Goal: Information Seeking & Learning: Learn about a topic

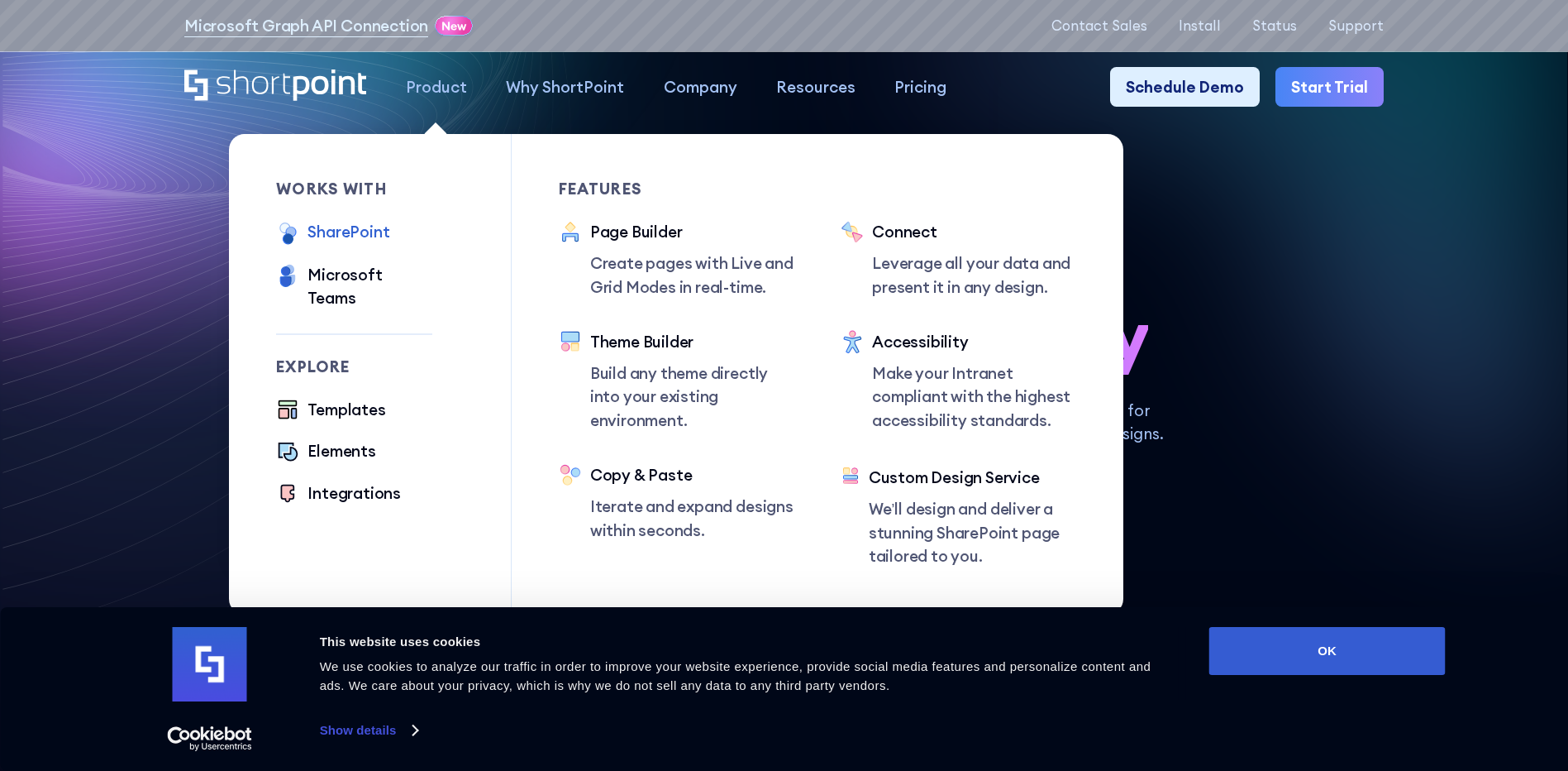
click at [344, 229] on div "SharePoint" at bounding box center [348, 231] width 81 height 23
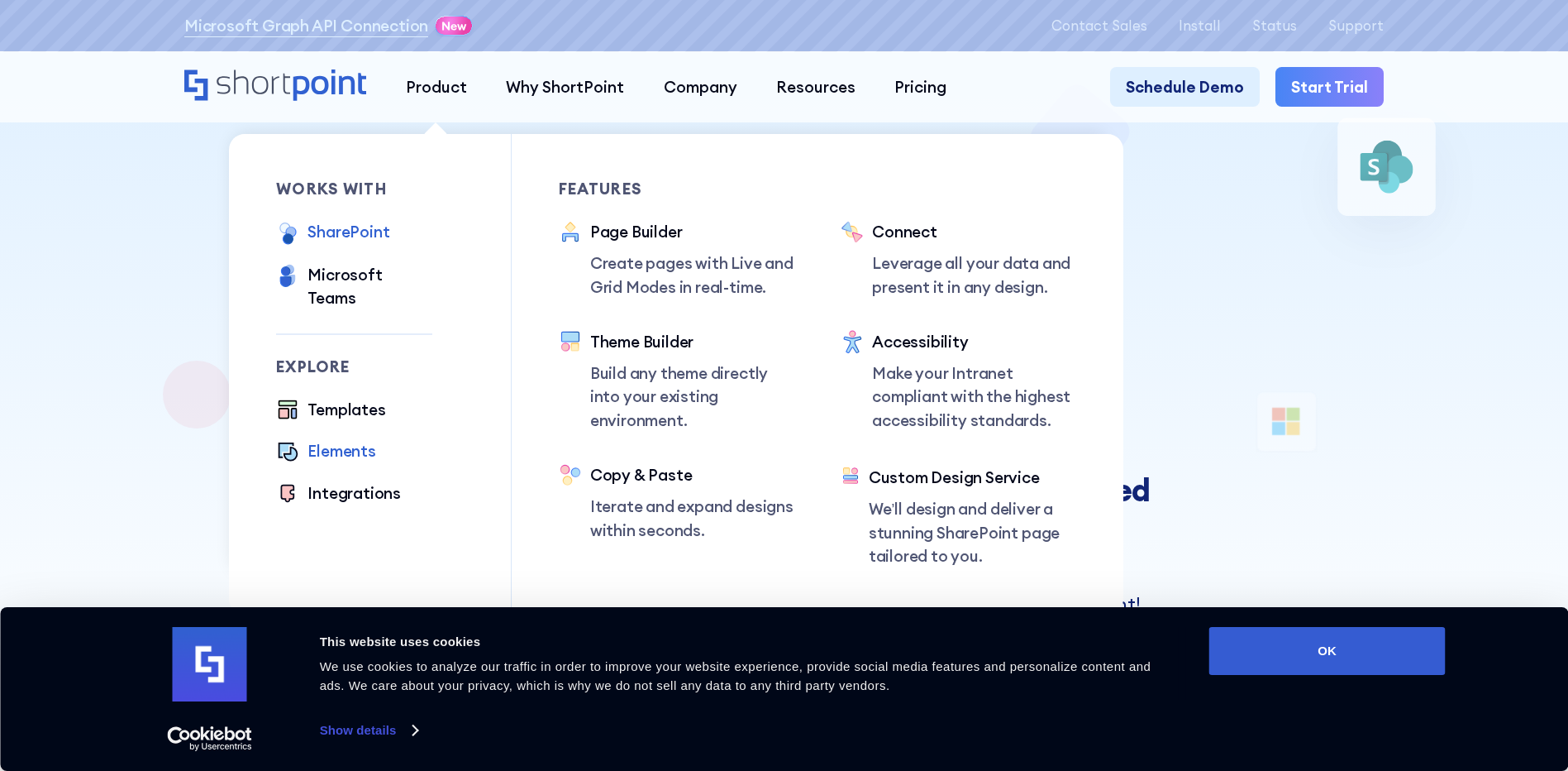
click at [324, 439] on div "Elements" at bounding box center [341, 450] width 67 height 23
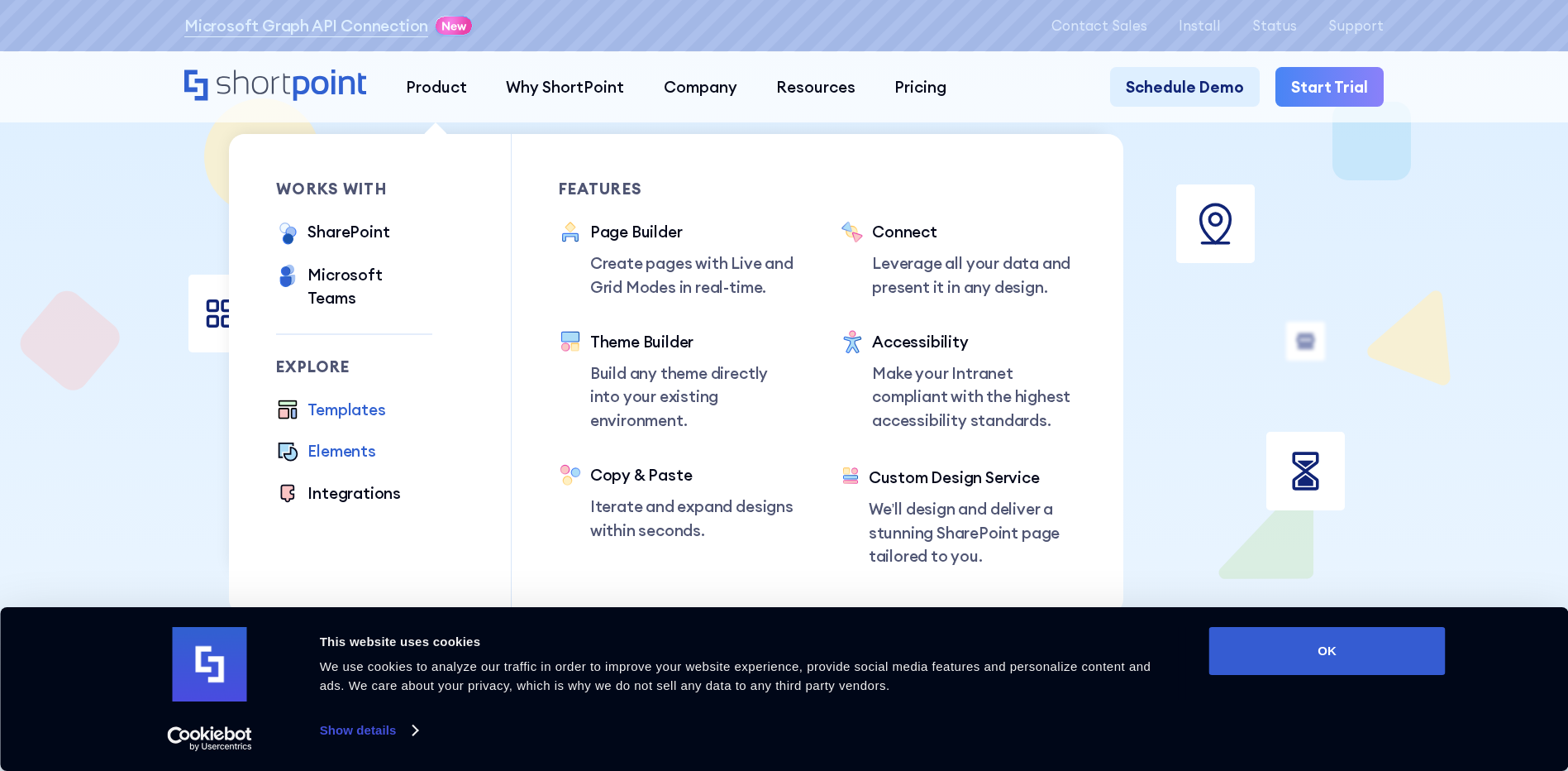
click at [307, 398] on div "Templates" at bounding box center [346, 409] width 77 height 23
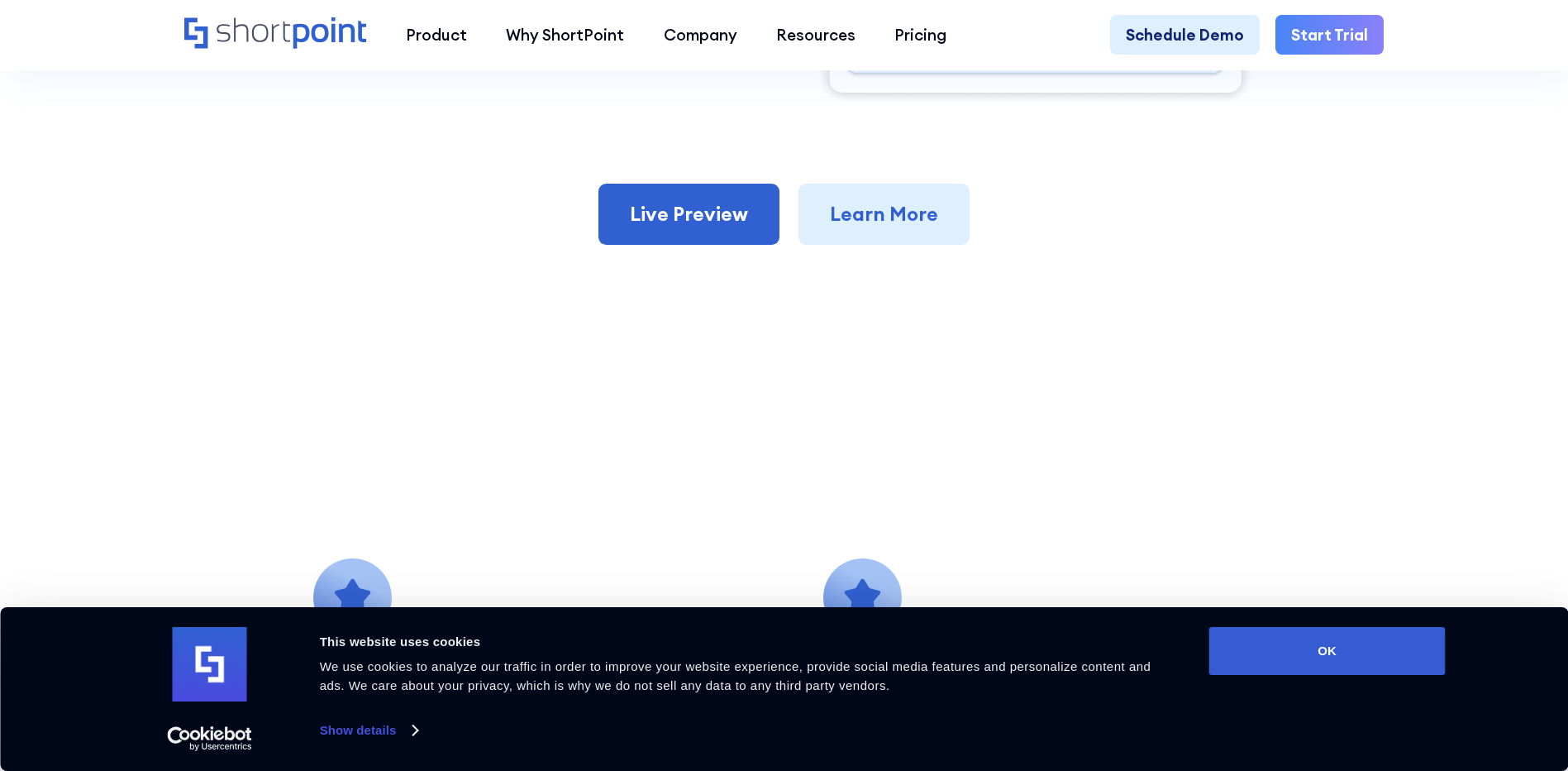
scroll to position [1157, 0]
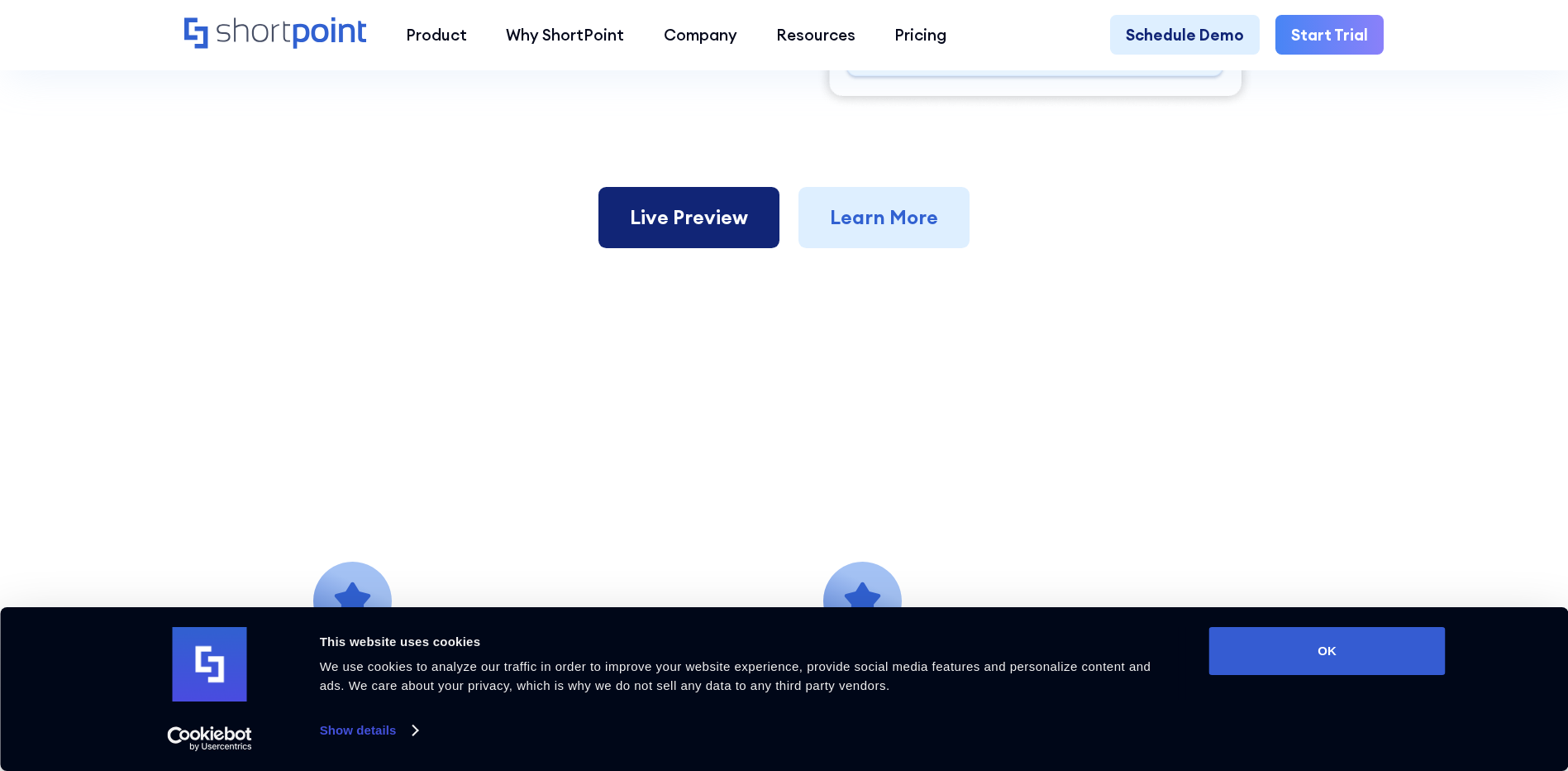
click at [707, 238] on link "Live Preview" at bounding box center [688, 217] width 181 height 62
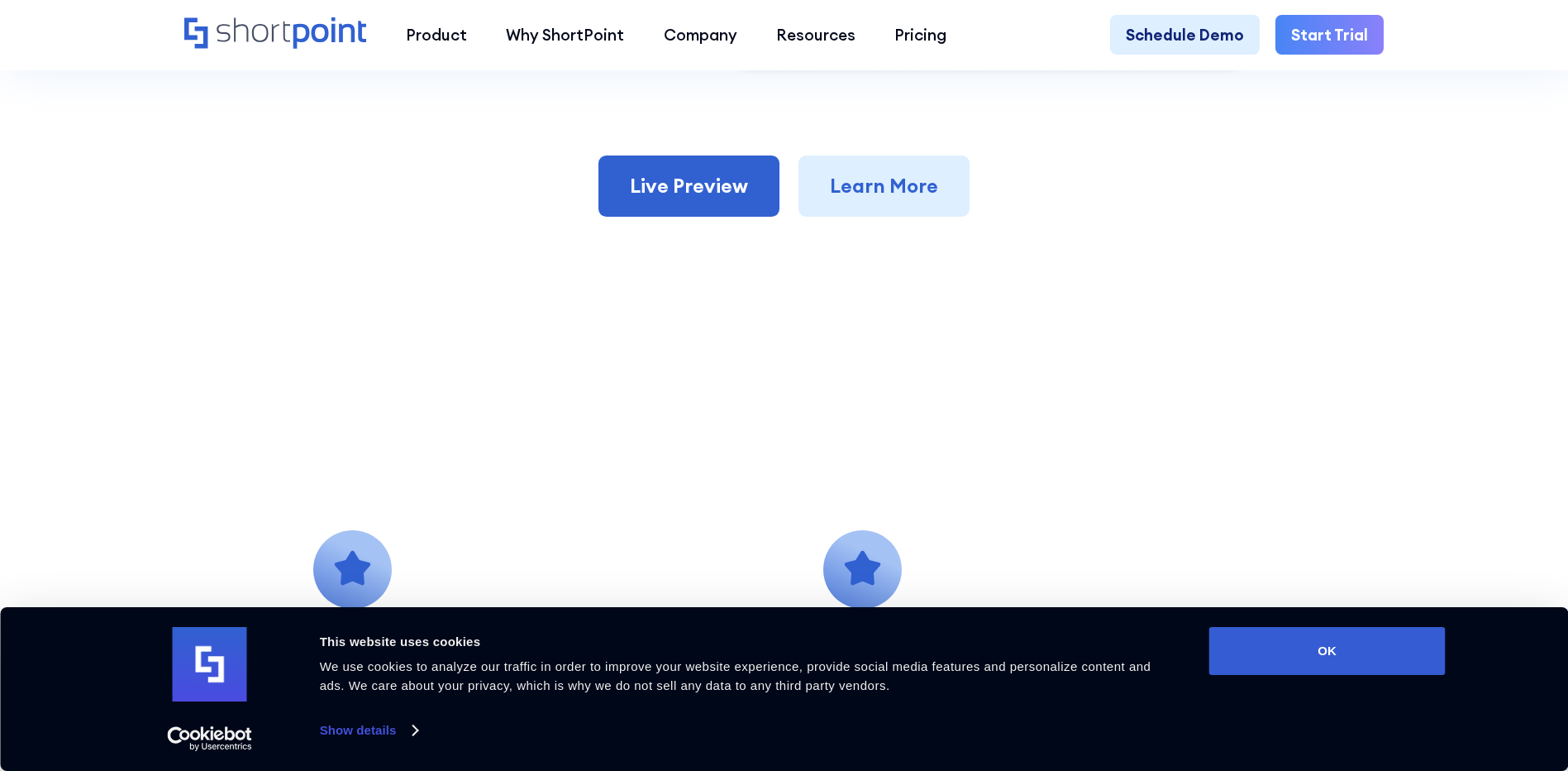
scroll to position [1075, 0]
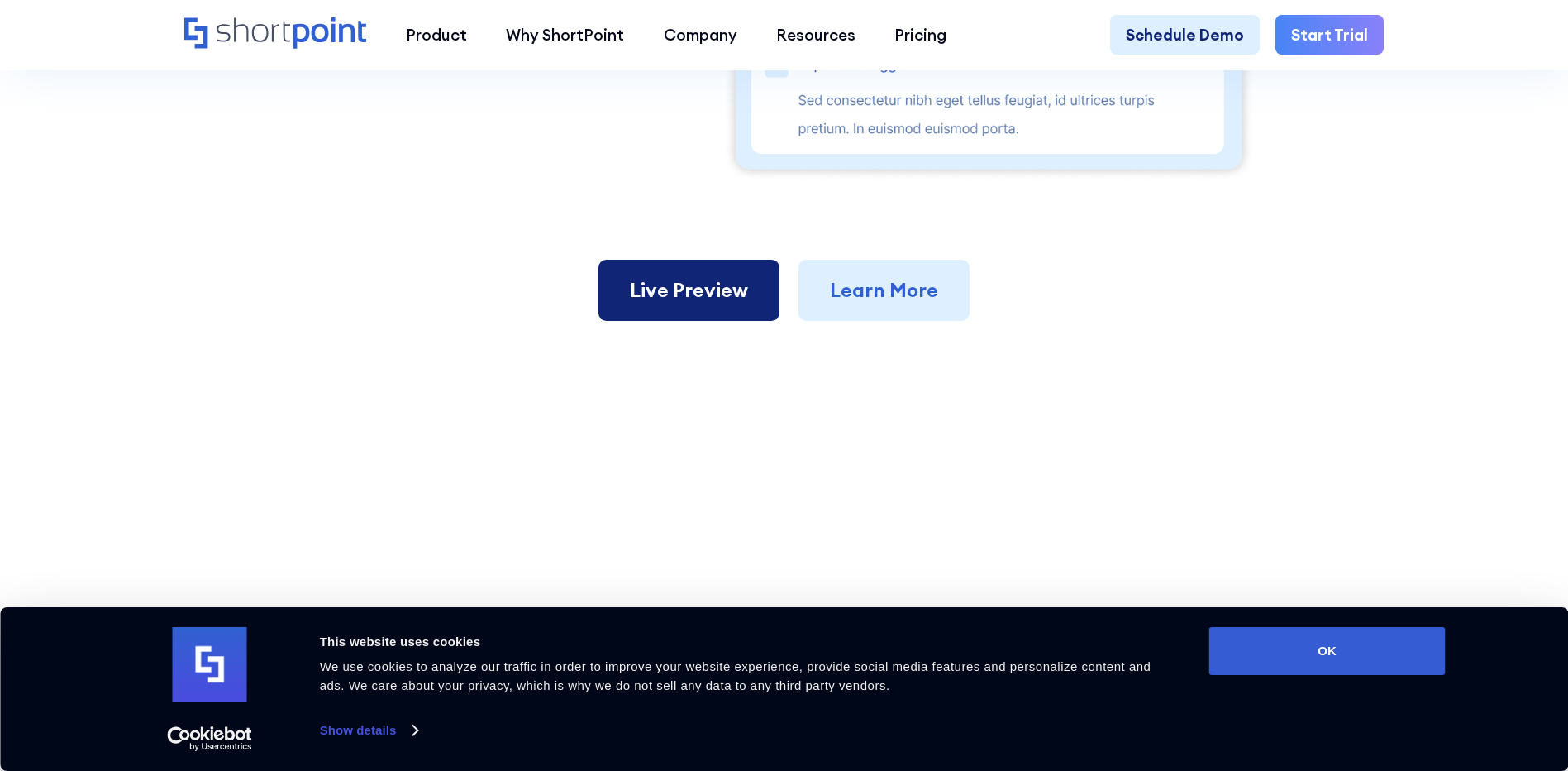
click at [736, 313] on link "Live Preview" at bounding box center [688, 291] width 181 height 62
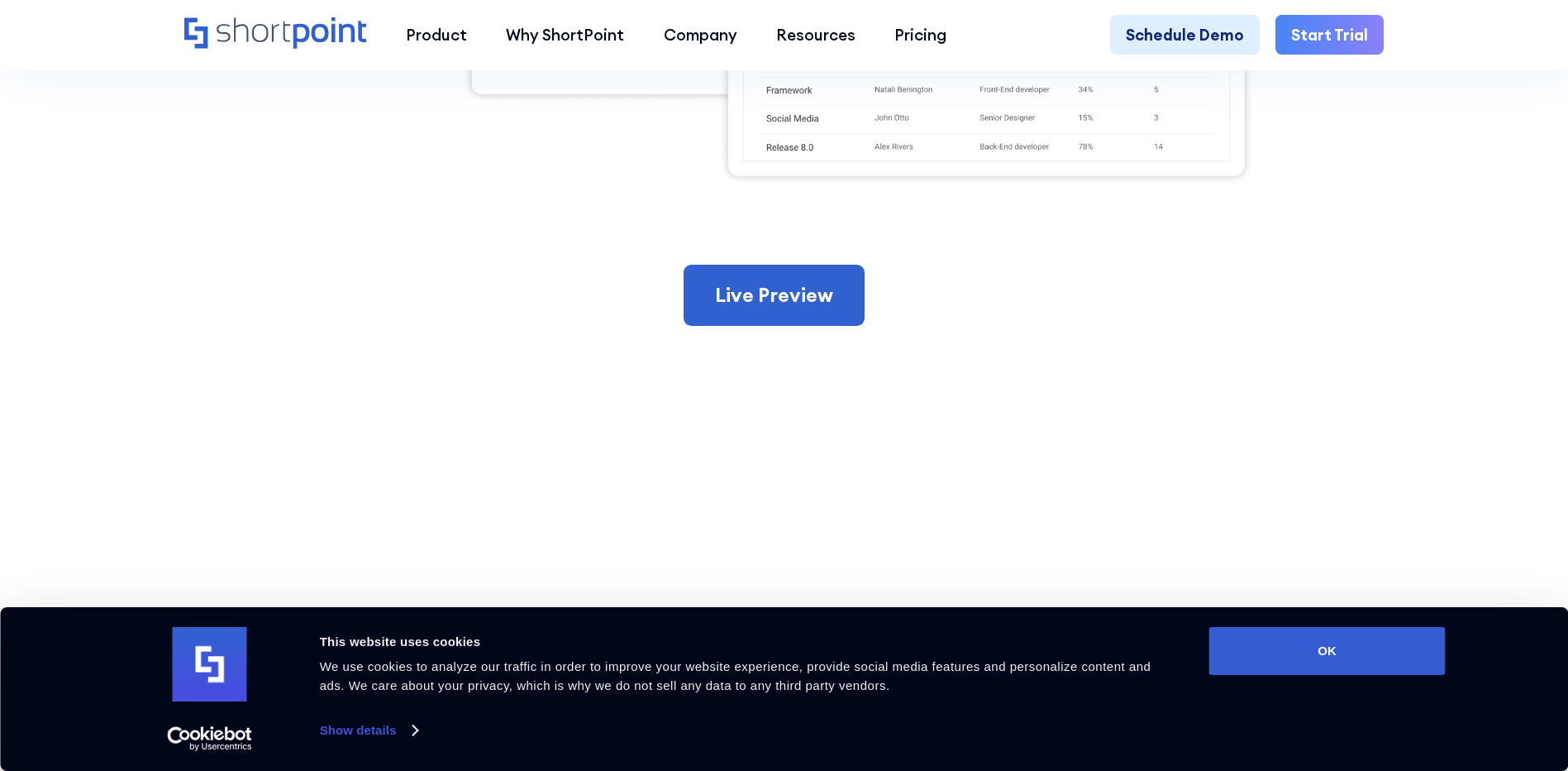
scroll to position [1075, 0]
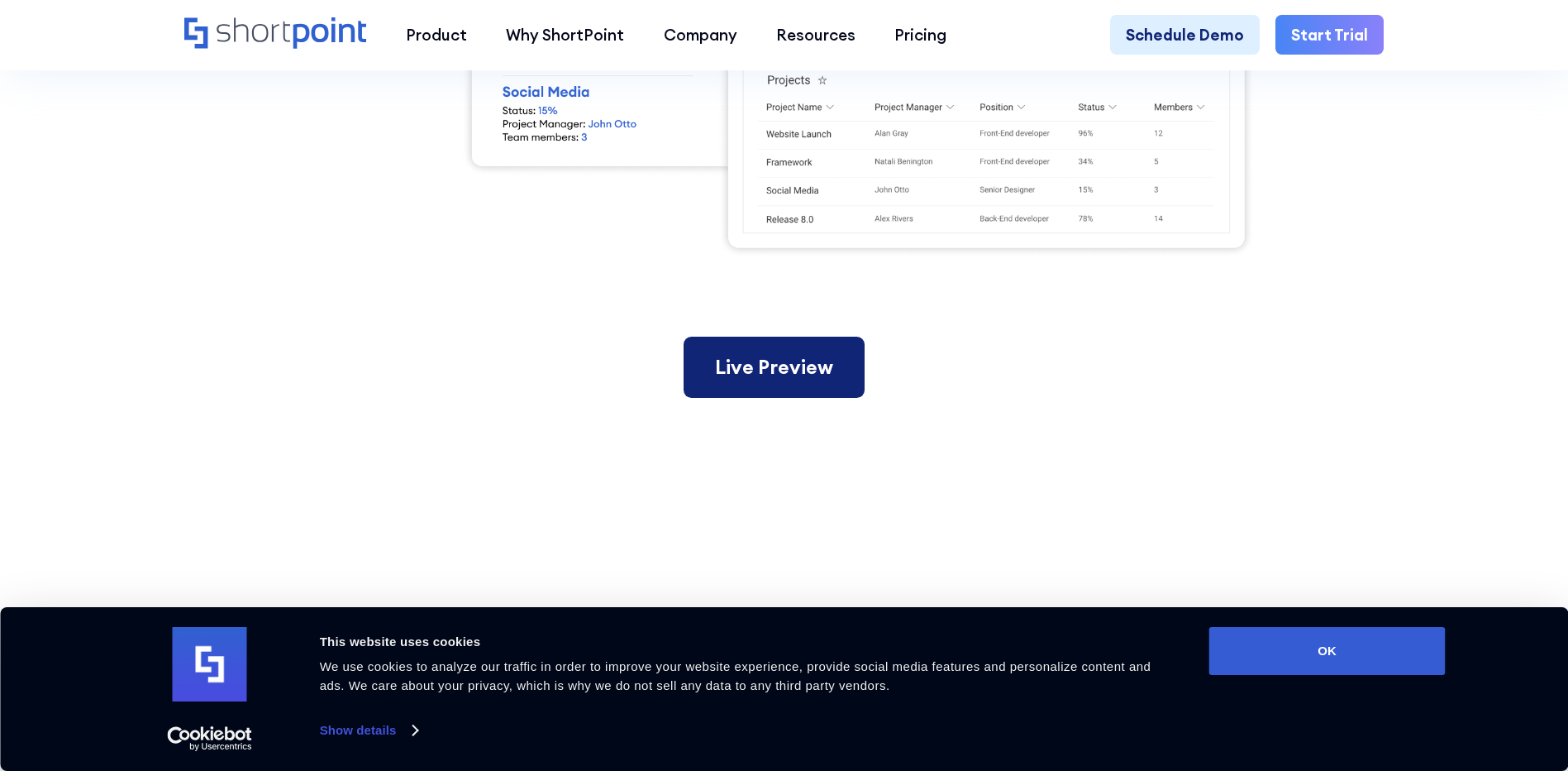
click at [783, 391] on link "Live Preview" at bounding box center [774, 367] width 181 height 62
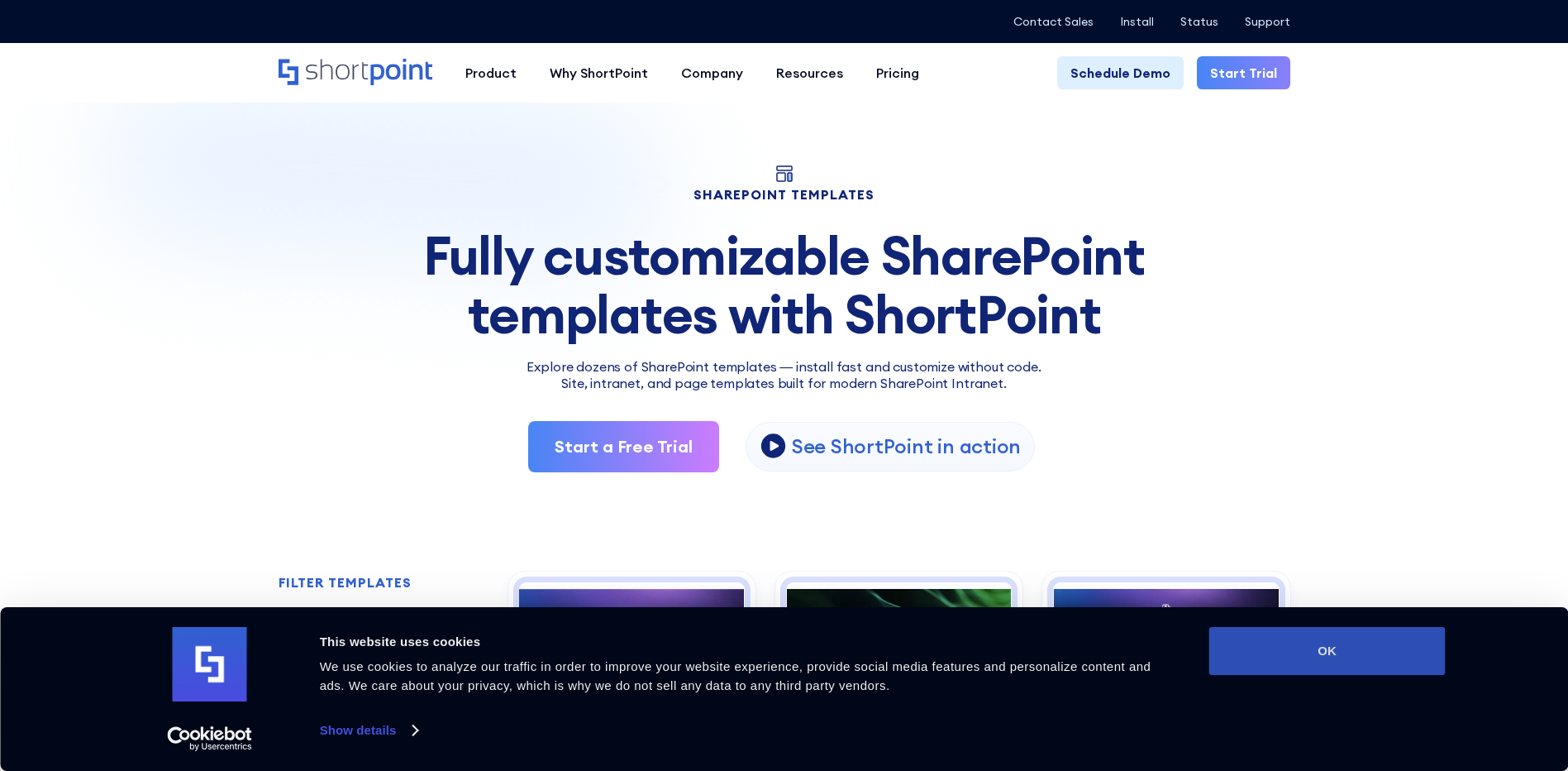
click at [1368, 654] on button "OK" at bounding box center [1327, 651] width 236 height 48
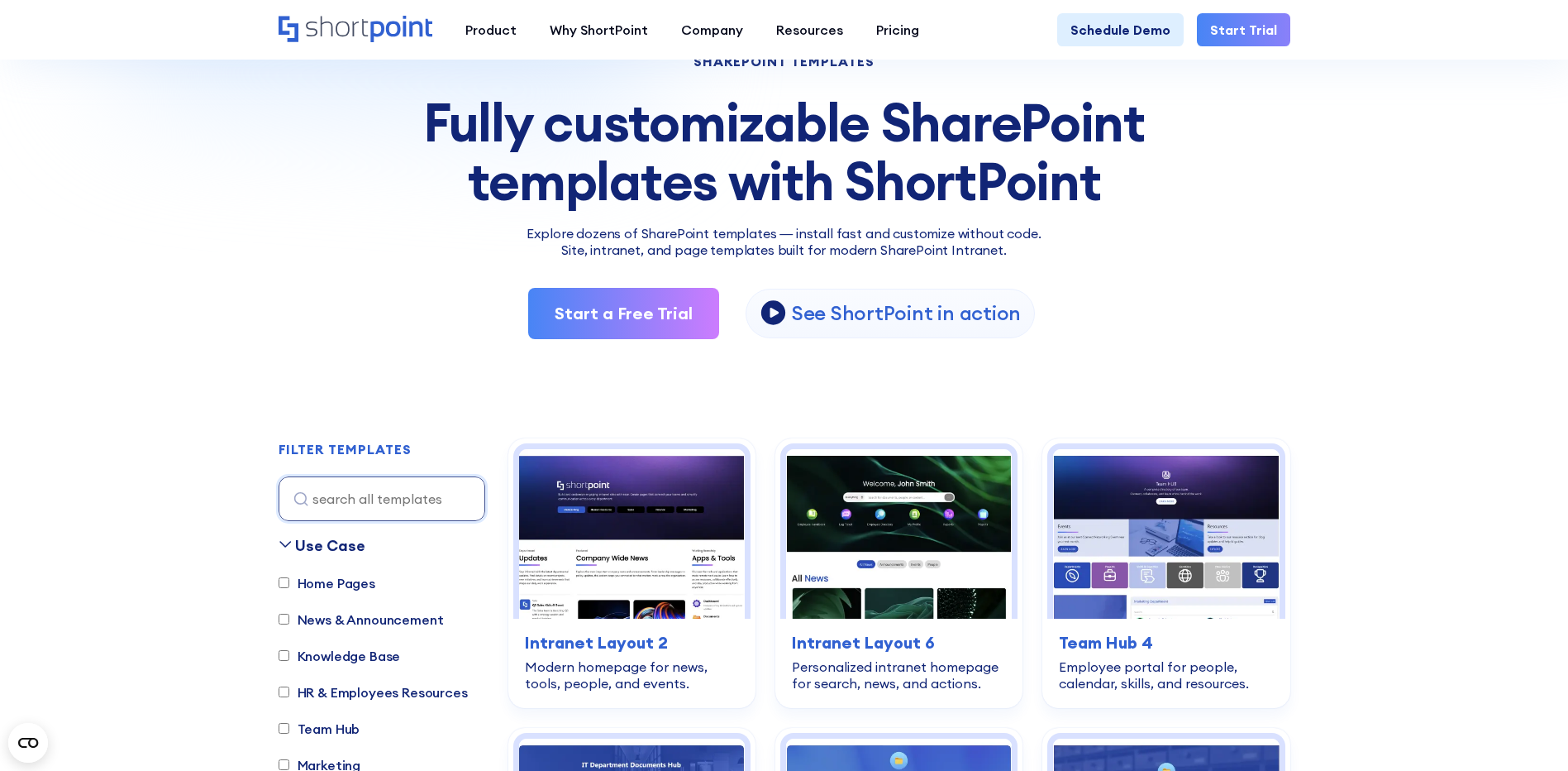
scroll to position [248, 0]
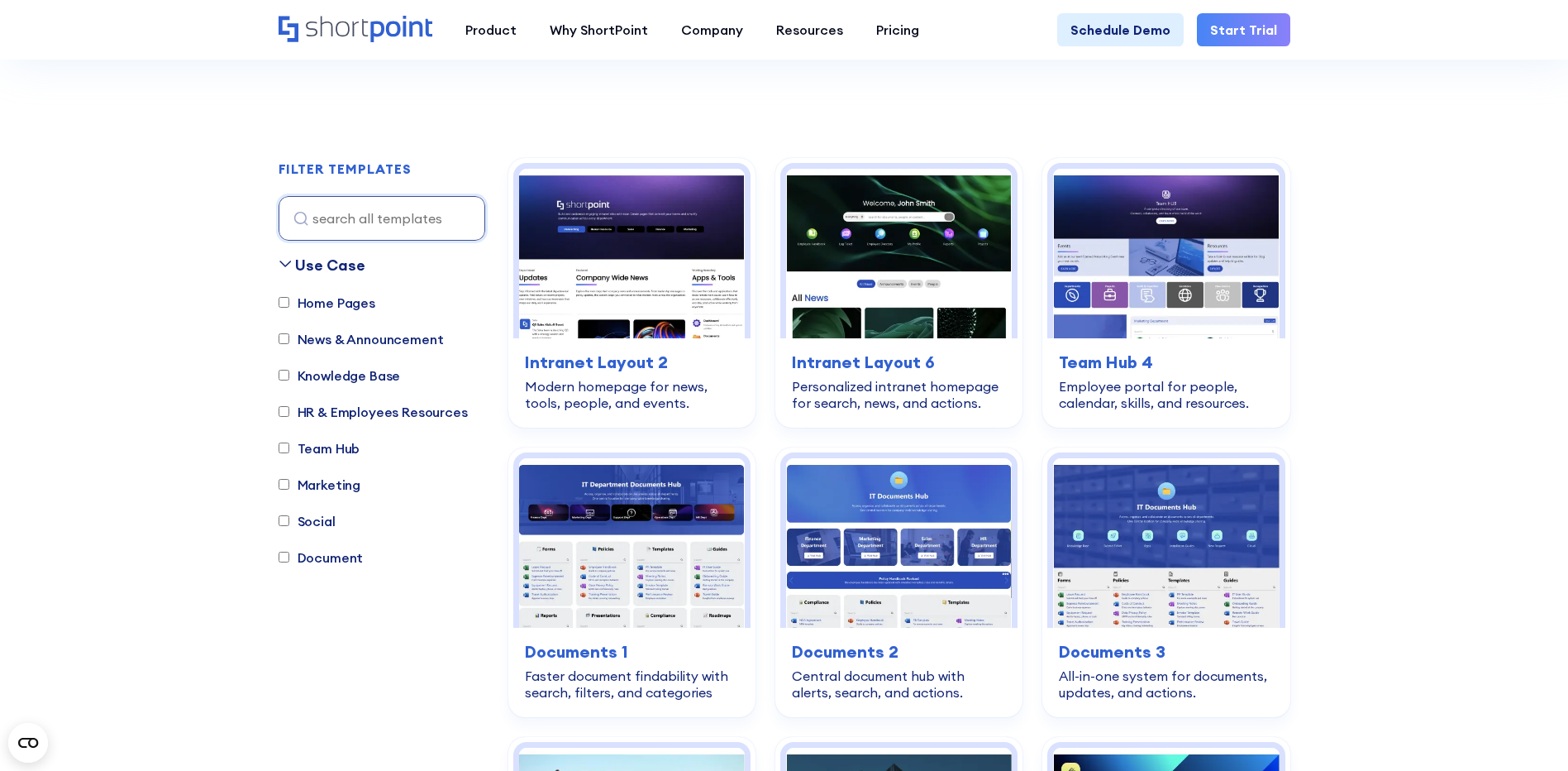
click at [363, 380] on label "Knowledge Base" at bounding box center [339, 375] width 122 height 20
click at [290, 380] on input "Knowledge Base" at bounding box center [284, 374] width 11 height 11
checkbox input "true"
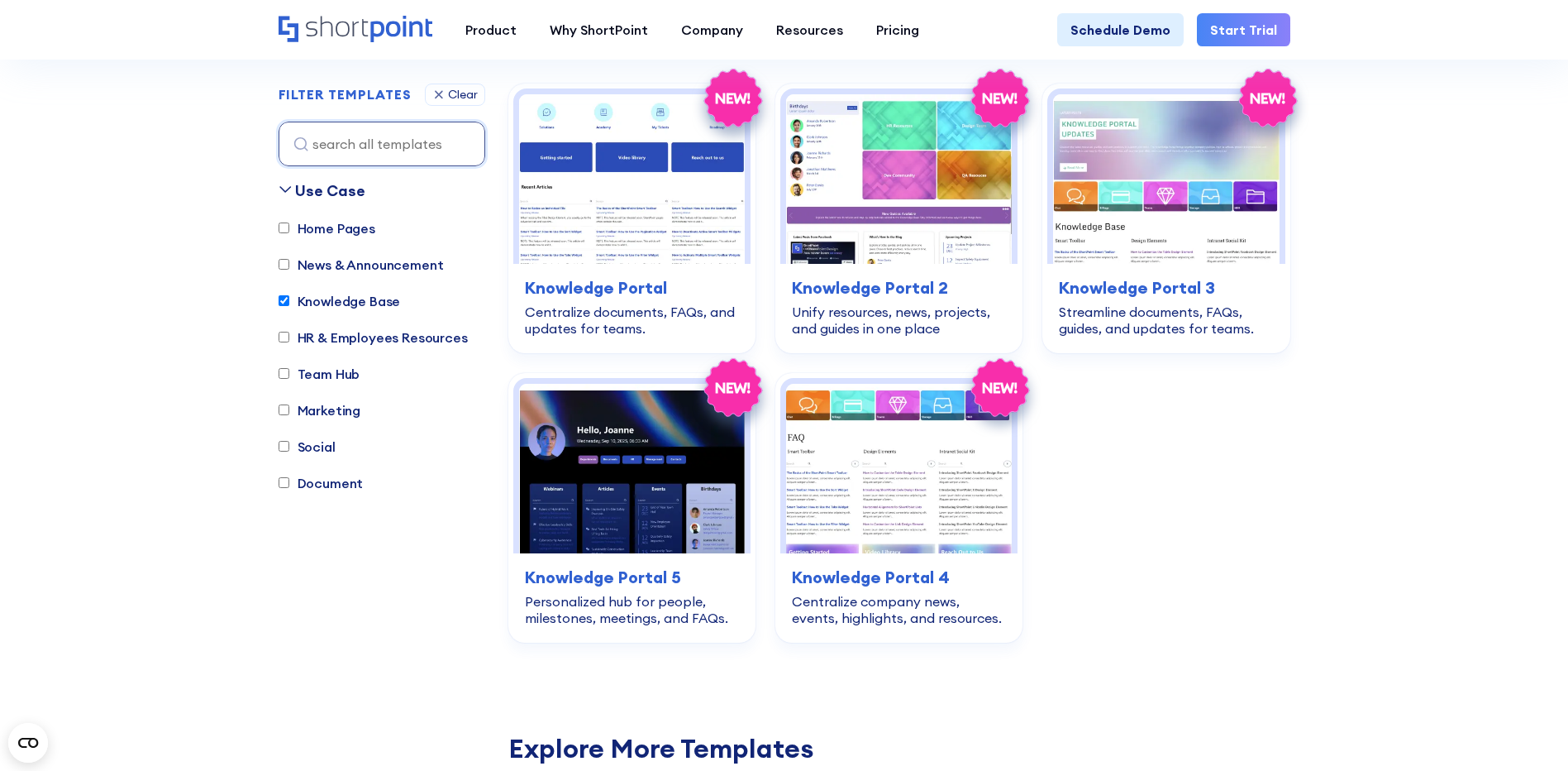
scroll to position [488, 0]
click at [1261, 455] on div "home-pages Intranet Layout 2 Modern homepage for news, tools, people, and event…" at bounding box center [899, 361] width 782 height 559
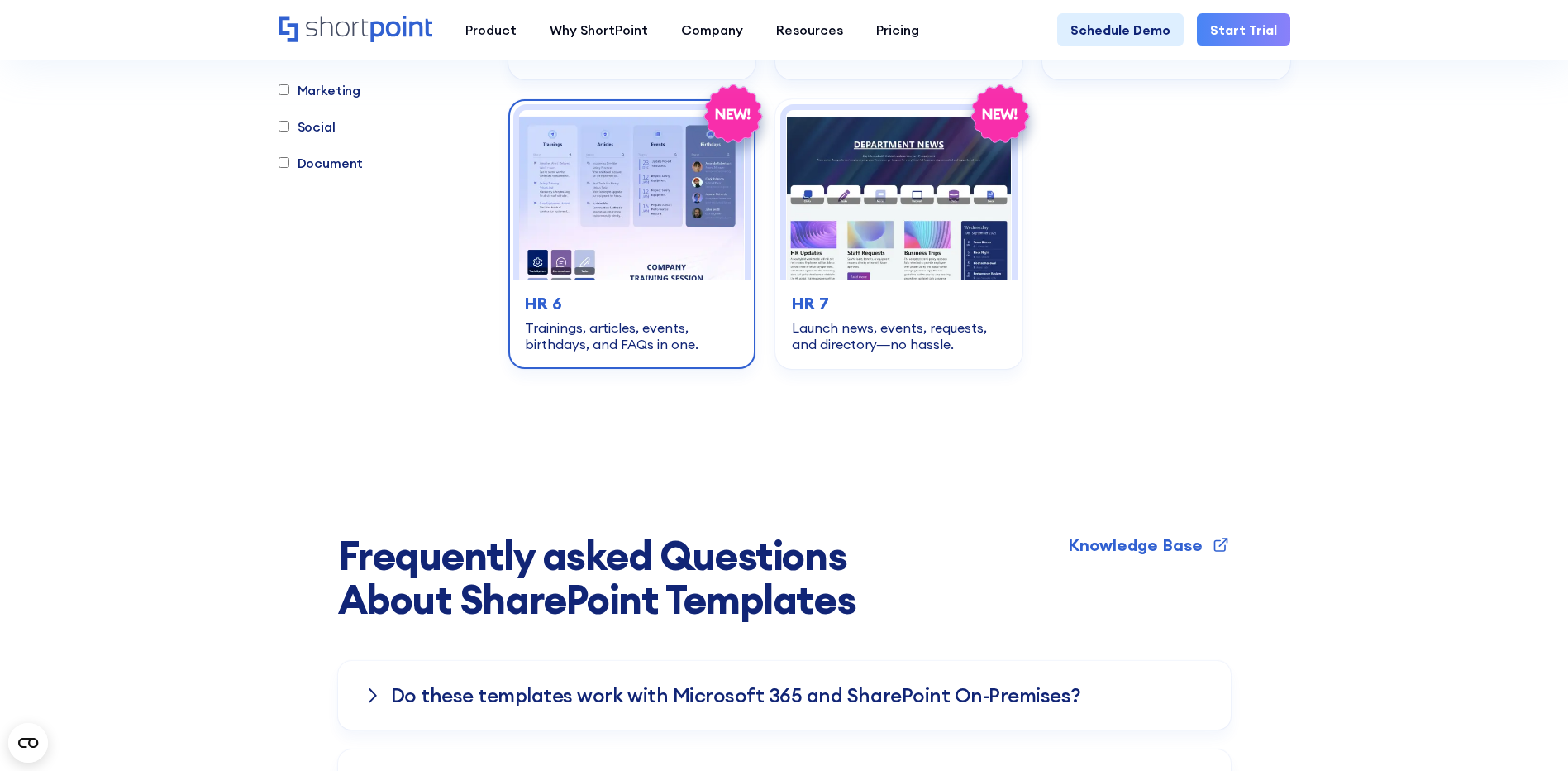
scroll to position [4292, 0]
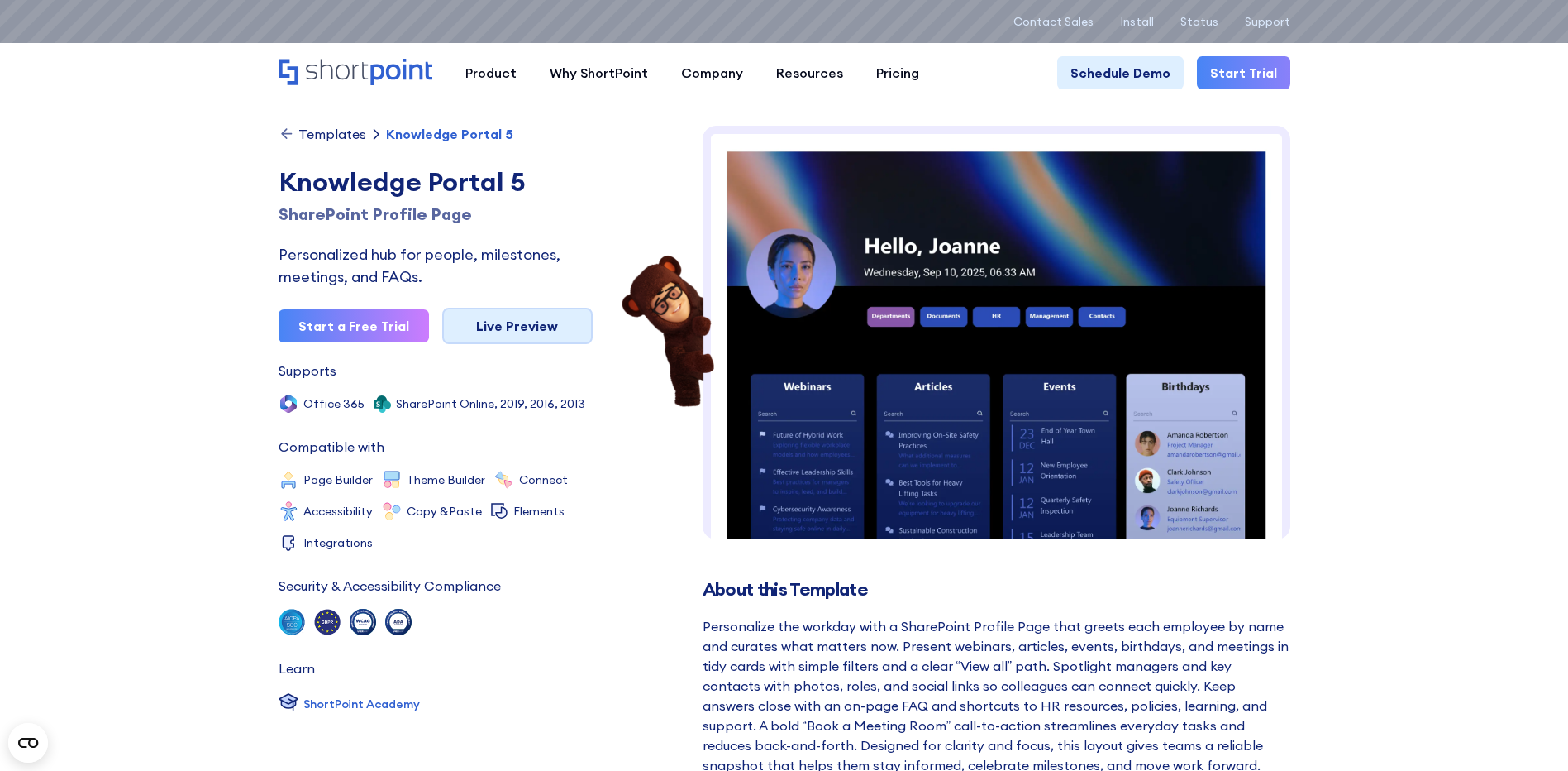
click at [582, 322] on link "Live Preview" at bounding box center [518, 325] width 151 height 37
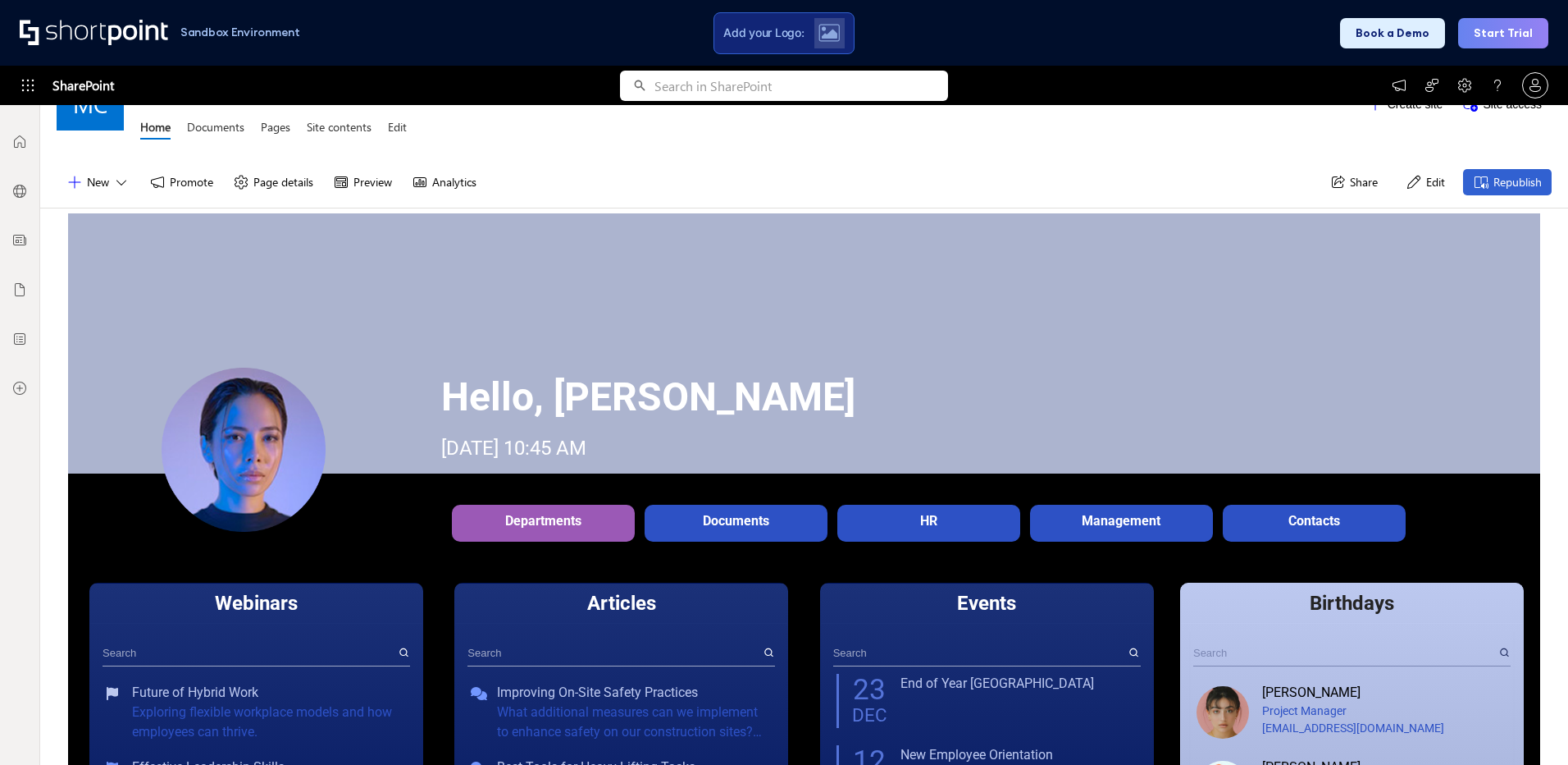
scroll to position [82, 0]
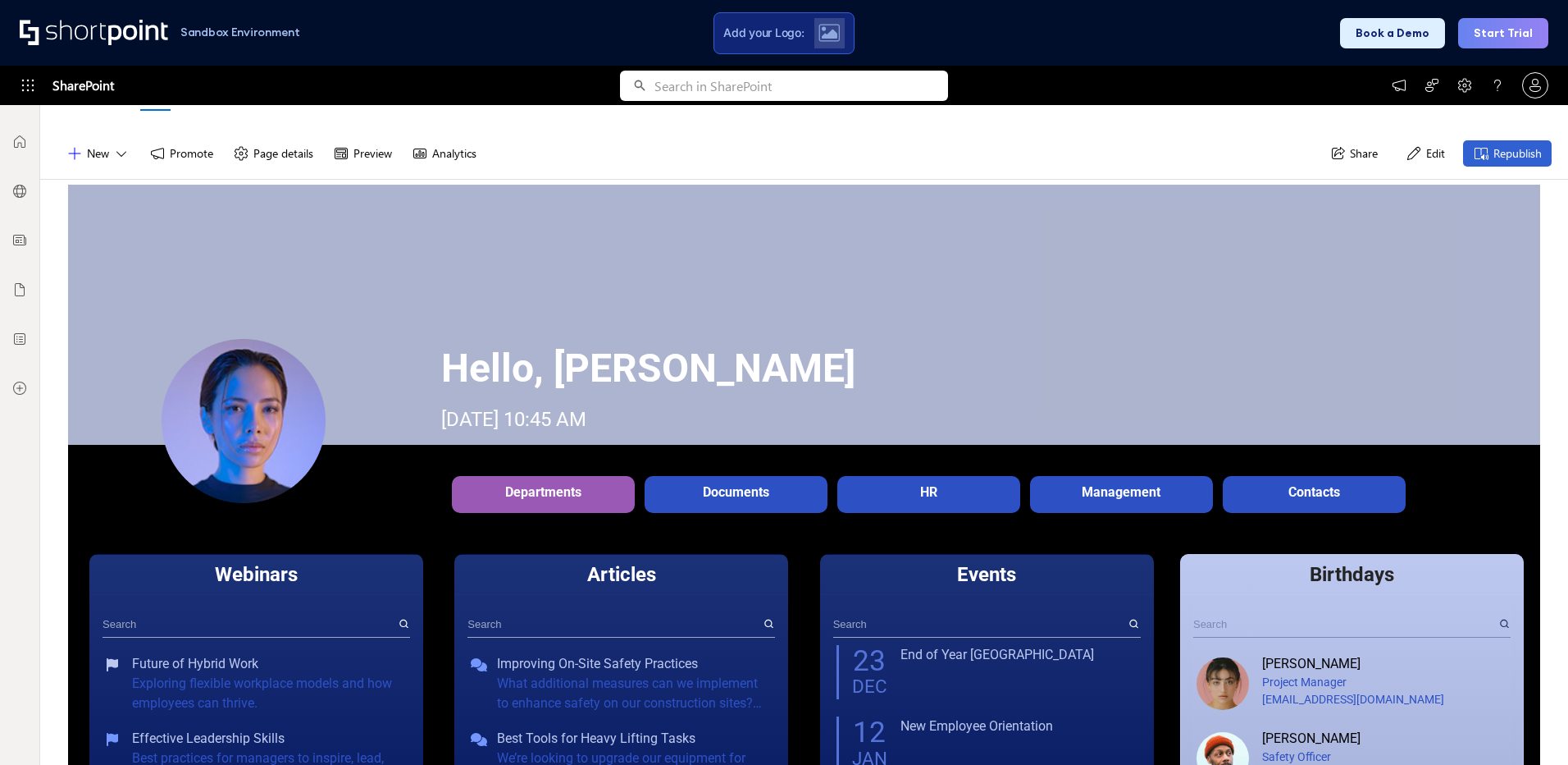
drag, startPoint x: 461, startPoint y: 359, endPoint x: 713, endPoint y: 415, distance: 258.1
click at [713, 415] on div "Hello, [PERSON_NAME] [DATE] 10:45 AM" at bounding box center [990, 384] width 1098 height 92
click at [587, 415] on div "[DATE] 10:45 AM" at bounding box center [513, 418] width 145 height 23
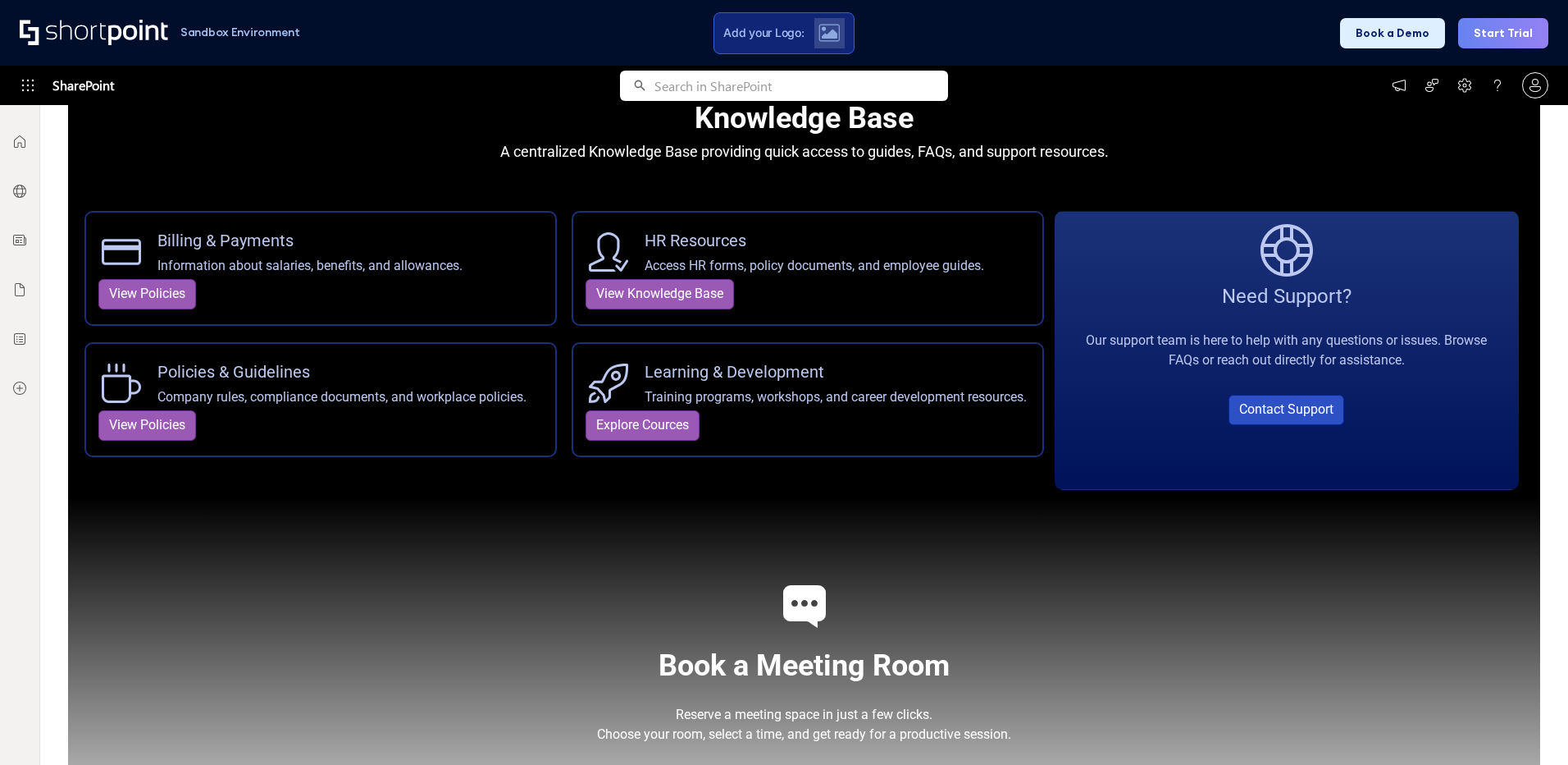
scroll to position [1940, 0]
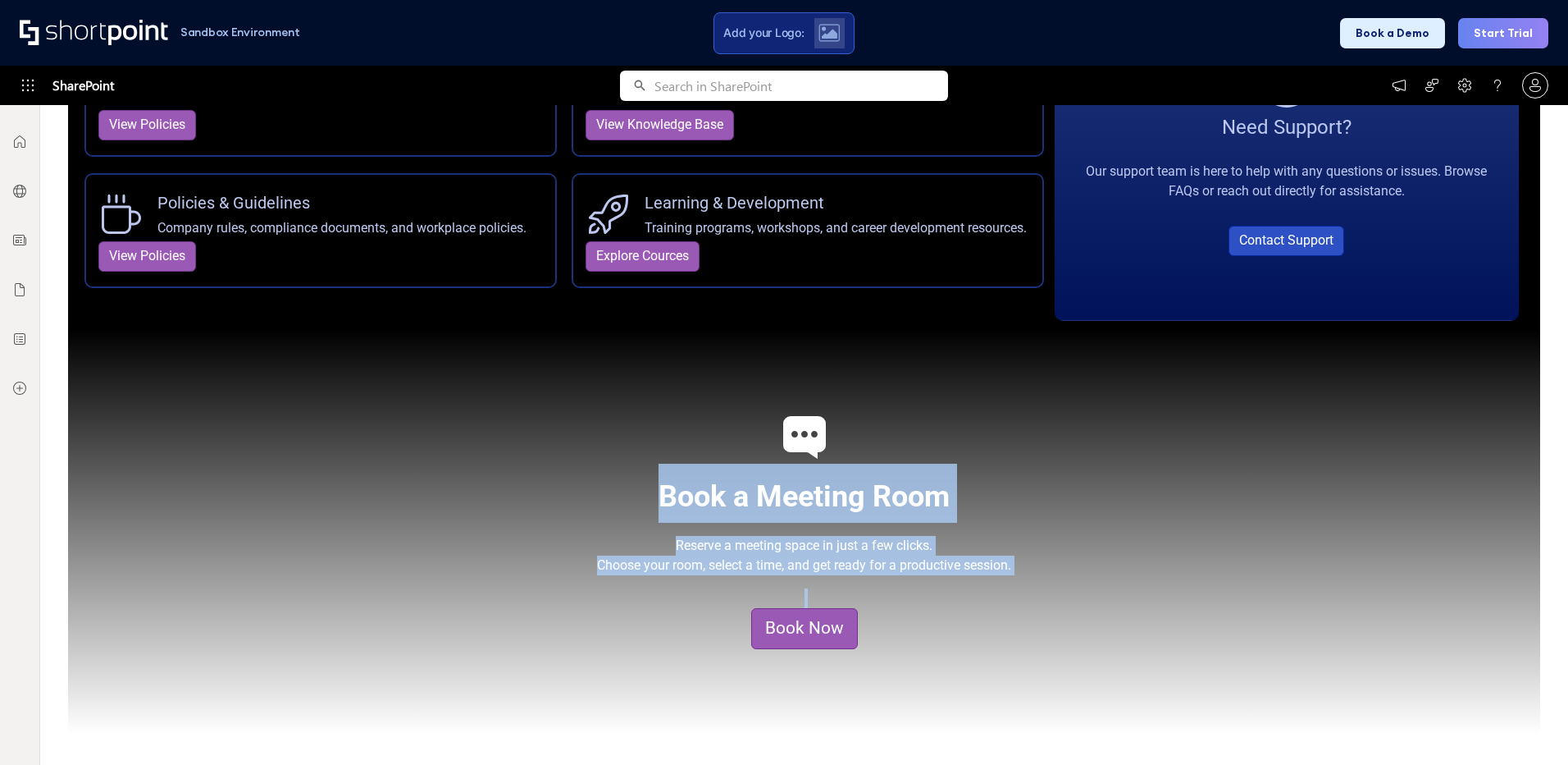
drag, startPoint x: 595, startPoint y: 480, endPoint x: 1256, endPoint y: 632, distance: 678.3
click at [1256, 632] on div "Book a Meeting Room Reserve a meeting space in just a few clicks. Choose your r…" at bounding box center [804, 531] width 1473 height 405
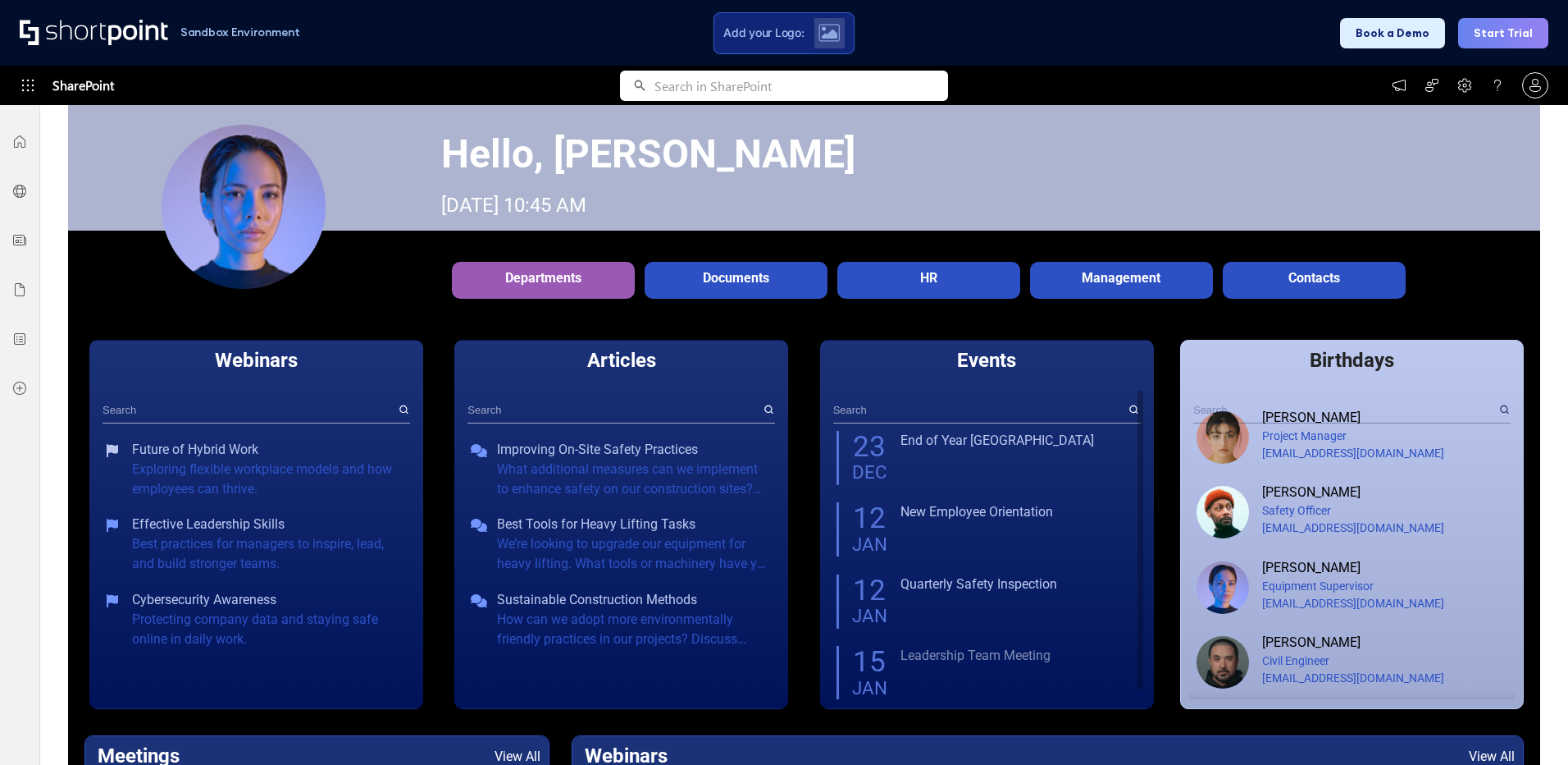
scroll to position [217, 0]
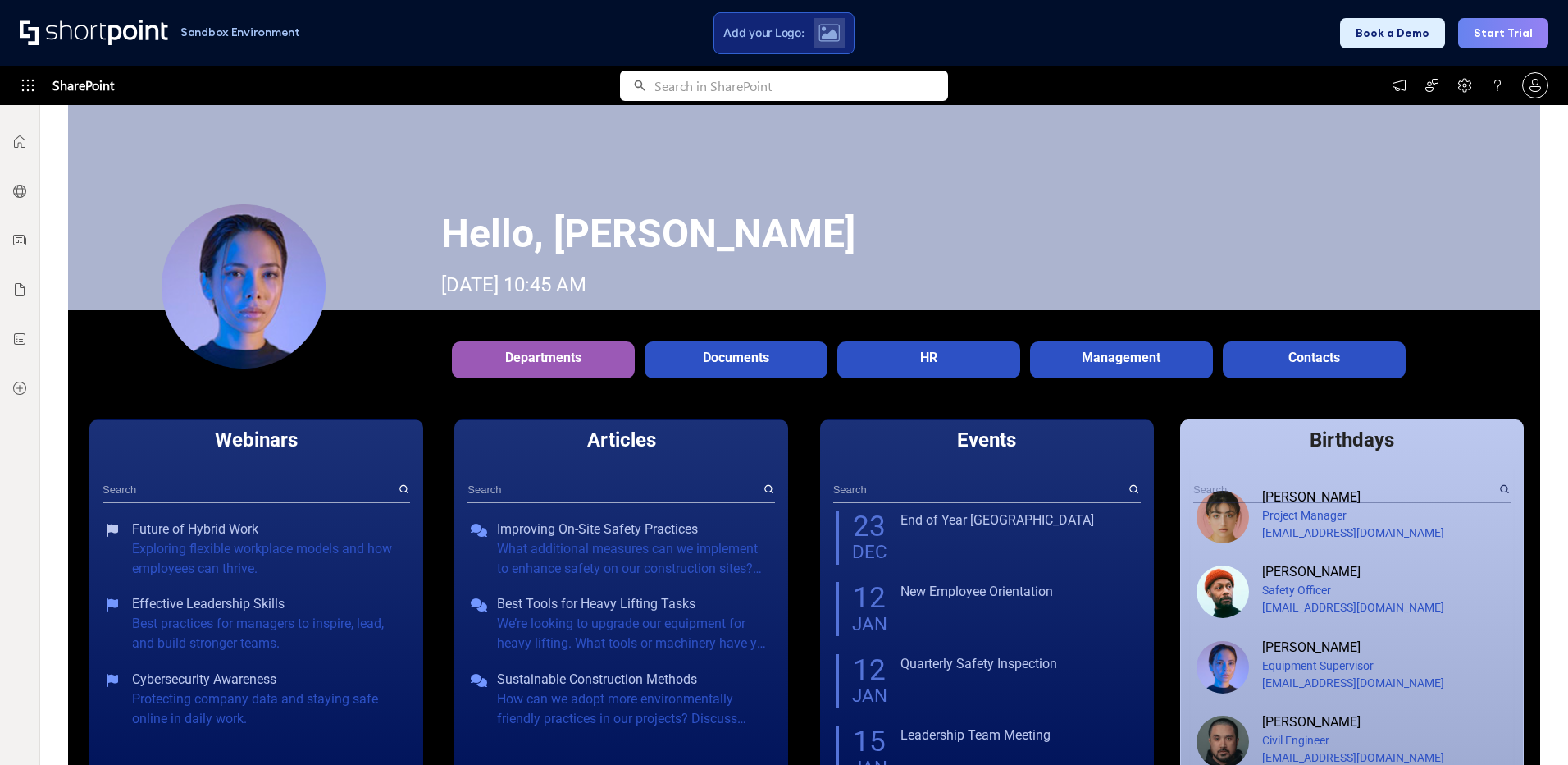
click at [1089, 352] on div "Management" at bounding box center [1121, 357] width 174 height 16
click at [206, 269] on div at bounding box center [243, 286] width 164 height 164
drag, startPoint x: 514, startPoint y: 243, endPoint x: 756, endPoint y: 253, distance: 242.2
click at [756, 253] on div "Hello, [PERSON_NAME]" at bounding box center [990, 233] width 1098 height 59
click at [758, 253] on div "Hello, [PERSON_NAME]" at bounding box center [990, 233] width 1098 height 59
